Goal: Transaction & Acquisition: Purchase product/service

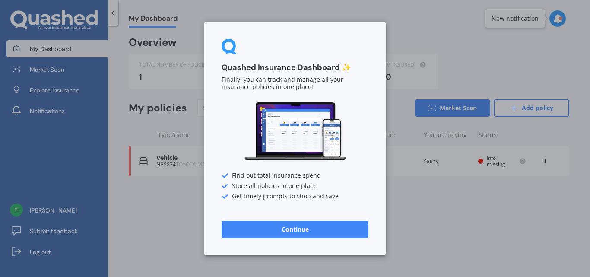
click at [297, 229] on button "Continue" at bounding box center [295, 229] width 147 height 17
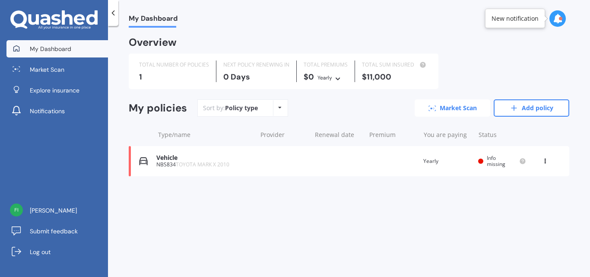
click at [462, 106] on link "Market Scan" at bounding box center [453, 107] width 76 height 17
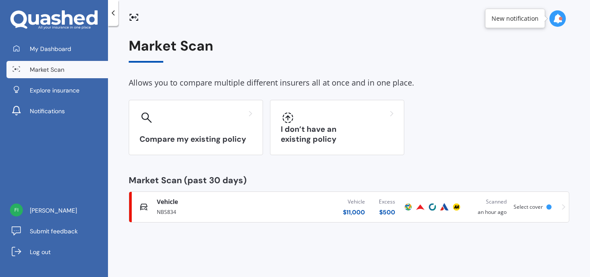
click at [527, 207] on span "Select cover" at bounding box center [528, 206] width 29 height 7
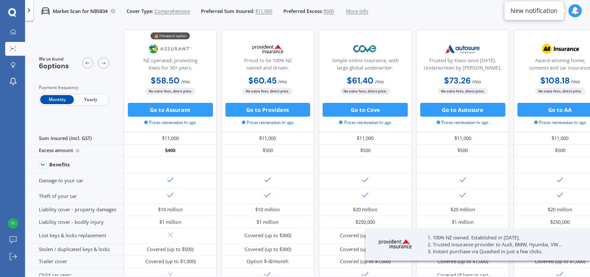
click at [91, 99] on span "Yearly" at bounding box center [91, 99] width 34 height 9
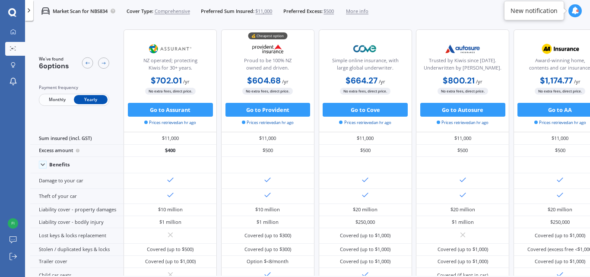
click at [577, 10] on div at bounding box center [578, 11] width 3 height 3
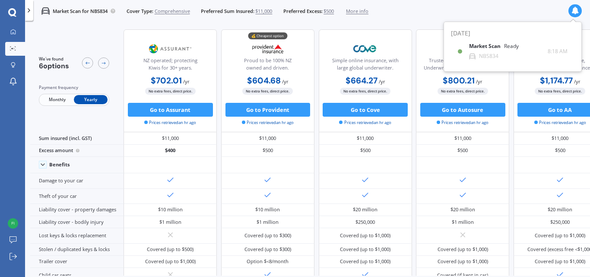
click at [507, 9] on div "Market Scan for NBS834 Cover Type: Comprehensive Preferred Sum Insured: $11,000…" at bounding box center [307, 11] width 565 height 22
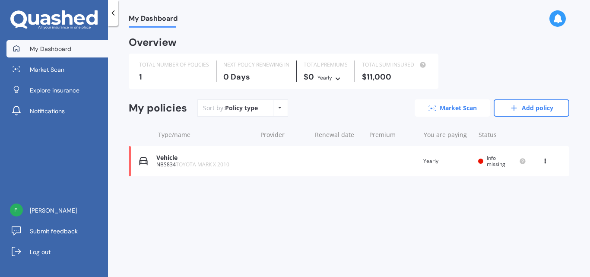
click at [447, 106] on link "Market Scan" at bounding box center [453, 107] width 76 height 17
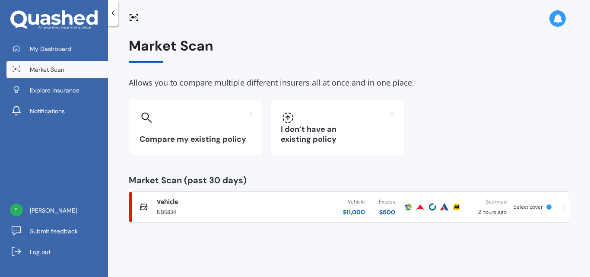
click at [533, 207] on span "Select cover" at bounding box center [528, 206] width 29 height 7
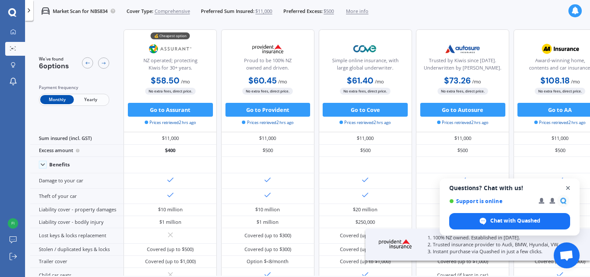
click at [568, 189] on span "Open chat" at bounding box center [568, 188] width 11 height 11
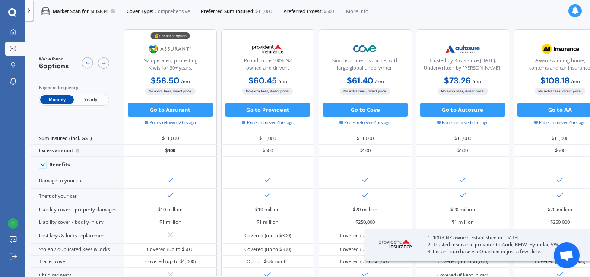
click at [91, 97] on span "Yearly" at bounding box center [91, 99] width 34 height 9
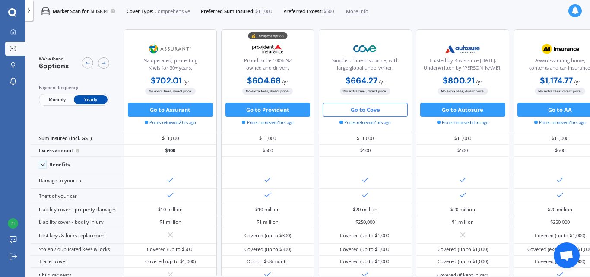
click at [358, 110] on button "Go to Cove" at bounding box center [365, 110] width 85 height 14
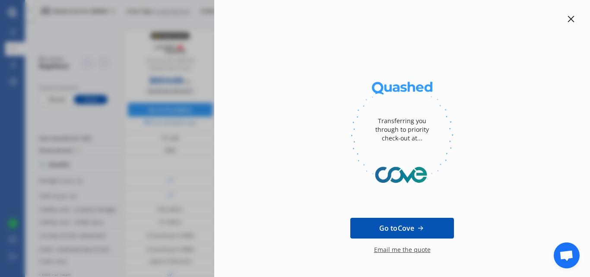
click at [568, 16] on icon at bounding box center [571, 19] width 7 height 7
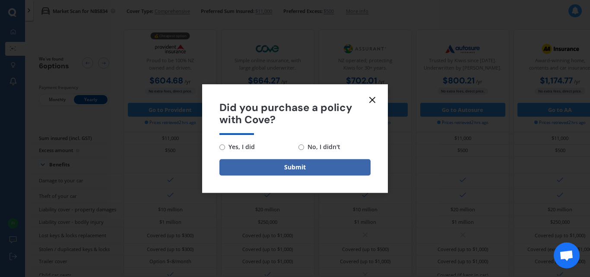
click at [302, 147] on input "No, I didn't" at bounding box center [302, 147] width 6 height 6
radio input "true"
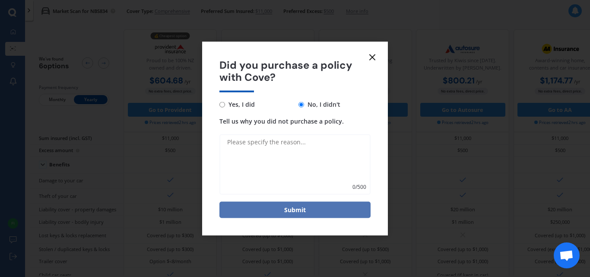
click at [292, 208] on button "Submit" at bounding box center [295, 210] width 151 height 16
click at [249, 141] on textarea "Tell us why you did not purchase a policy." at bounding box center [295, 164] width 151 height 61
type textarea "still to check other quotes"
click at [299, 210] on button "Submit" at bounding box center [295, 210] width 151 height 16
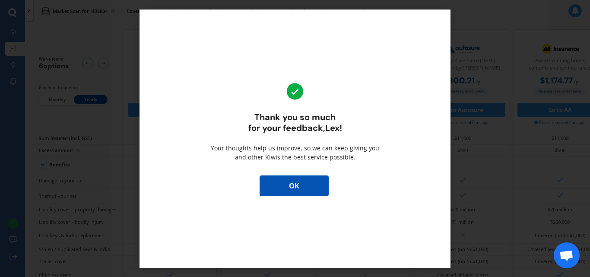
click at [298, 181] on button "OK" at bounding box center [294, 186] width 69 height 21
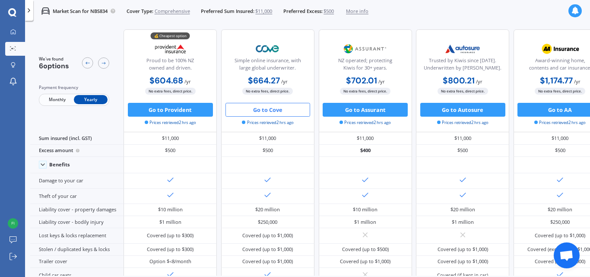
drag, startPoint x: 392, startPoint y: 47, endPoint x: 362, endPoint y: 46, distance: 30.3
click at [364, 47] on div "NZ operated; protecting Kiwis for 30+ years." at bounding box center [365, 57] width 81 height 34
click at [393, 45] on div "NZ operated; protecting Kiwis for 30+ years." at bounding box center [365, 57] width 81 height 34
